Goal: Information Seeking & Learning: Learn about a topic

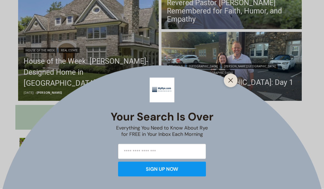
scroll to position [193, 0]
click at [231, 82] on line "Close" at bounding box center [231, 81] width 4 height 4
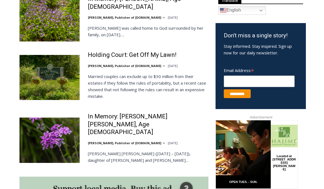
scroll to position [335, 0]
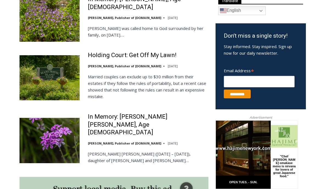
click at [144, 54] on link "Holding Court: Get Off My Lawn!" at bounding box center [132, 55] width 89 height 8
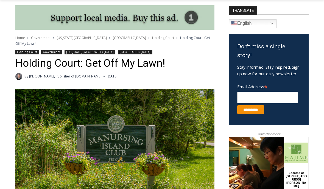
scroll to position [147, 0]
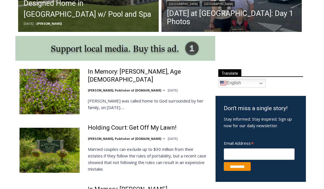
scroll to position [263, 0]
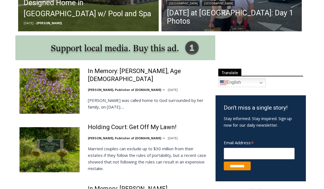
click at [143, 126] on link "Holding Court: Get Off My Lawn!" at bounding box center [132, 128] width 89 height 8
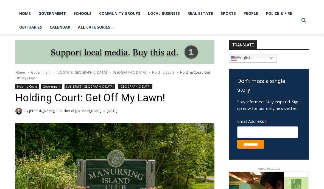
scroll to position [103, 0]
